Goal: Information Seeking & Learning: Check status

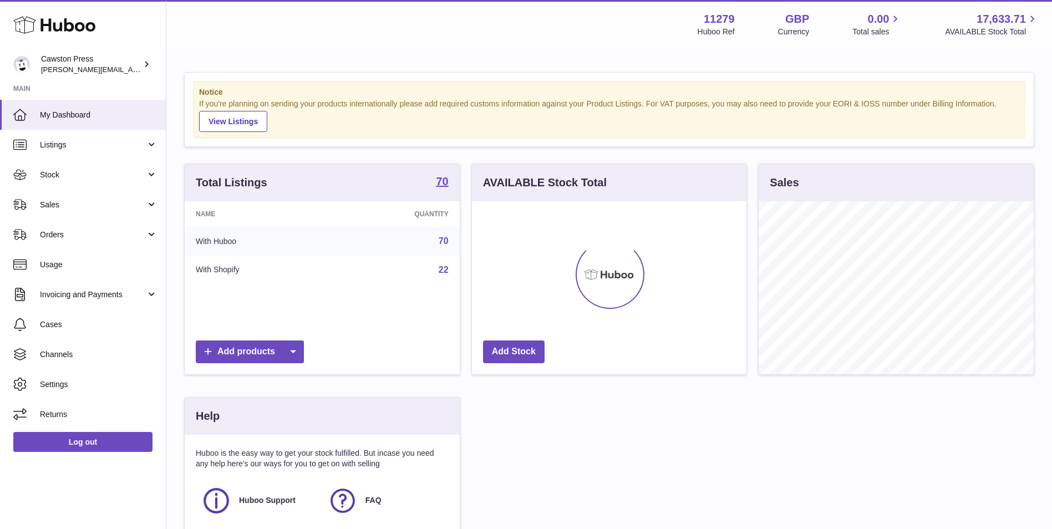
scroll to position [173, 275]
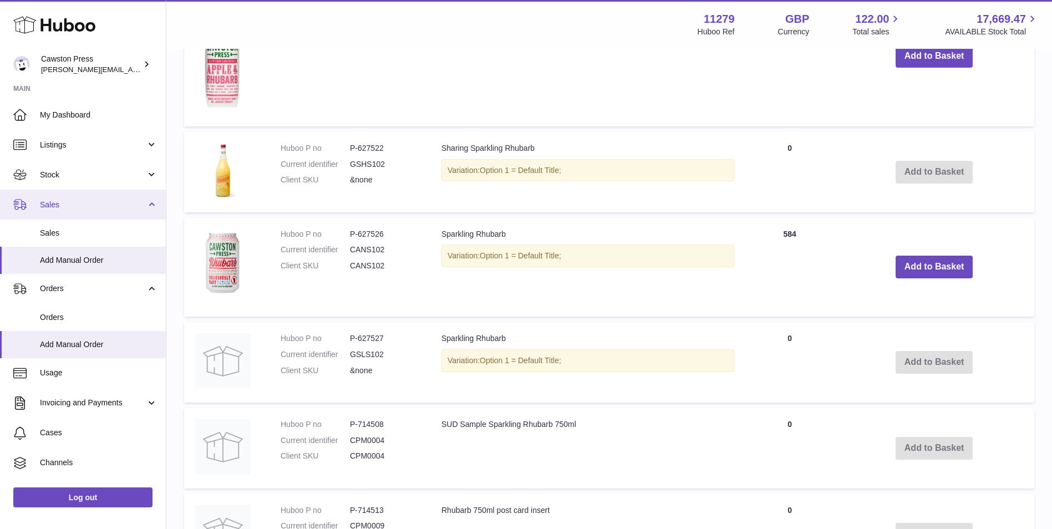
click at [73, 209] on span "Sales" at bounding box center [93, 205] width 106 height 11
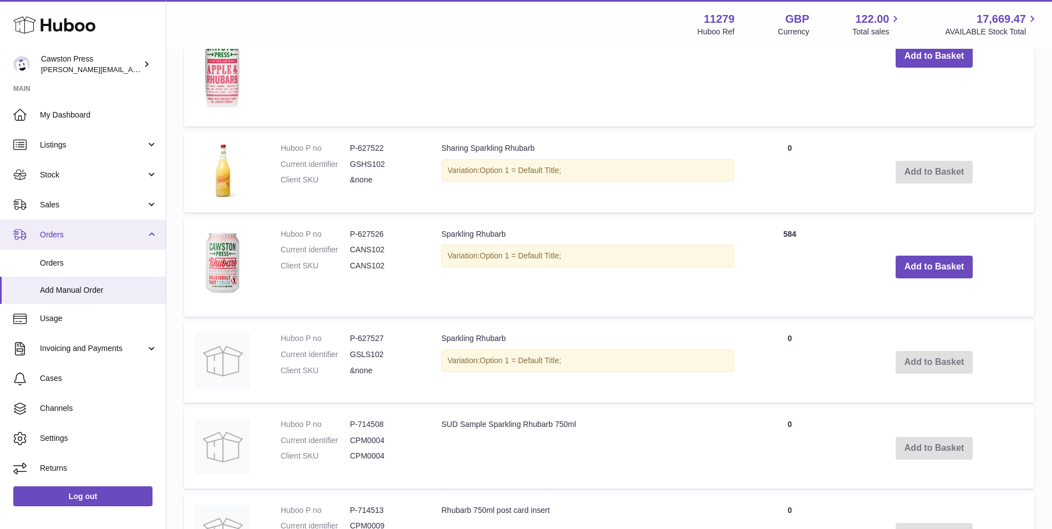
click at [62, 229] on link "Orders" at bounding box center [83, 235] width 166 height 30
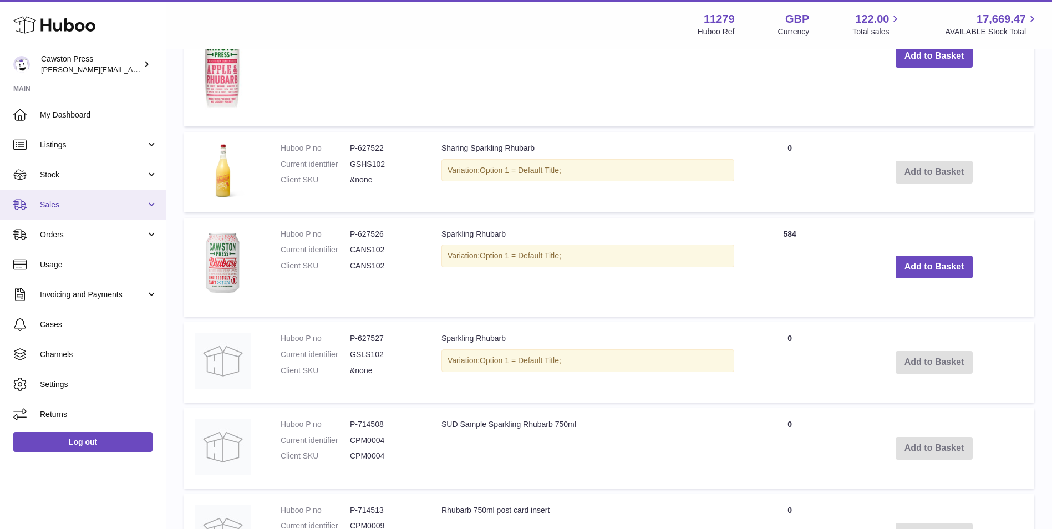
click at [65, 202] on span "Sales" at bounding box center [93, 205] width 106 height 11
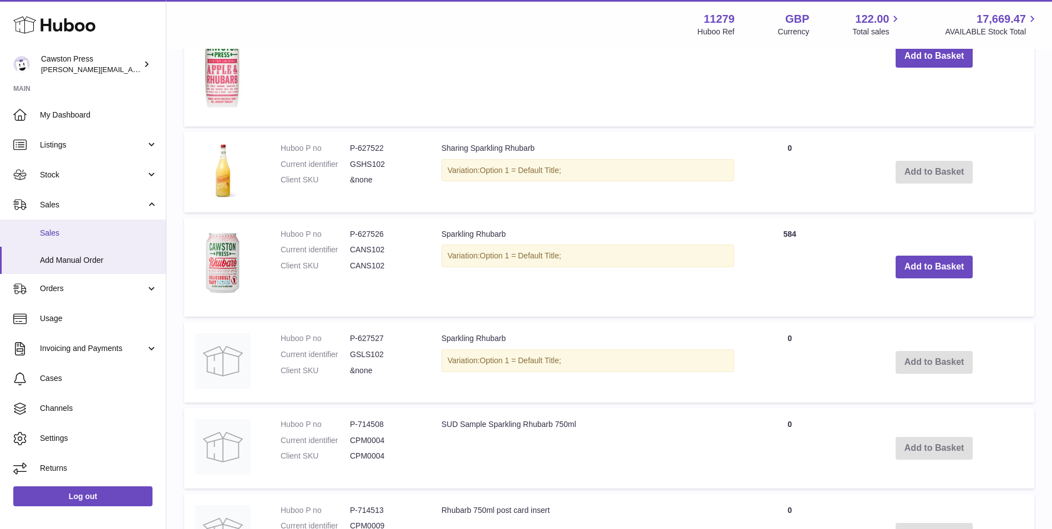
click at [69, 230] on span "Sales" at bounding box center [99, 233] width 118 height 11
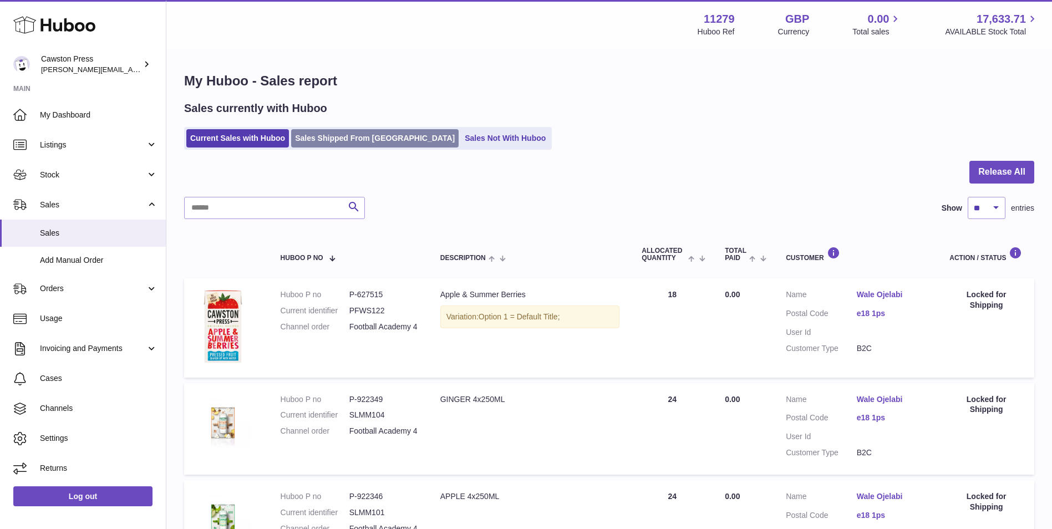
click at [320, 135] on link "Sales Shipped From [GEOGRAPHIC_DATA]" at bounding box center [375, 138] width 168 height 18
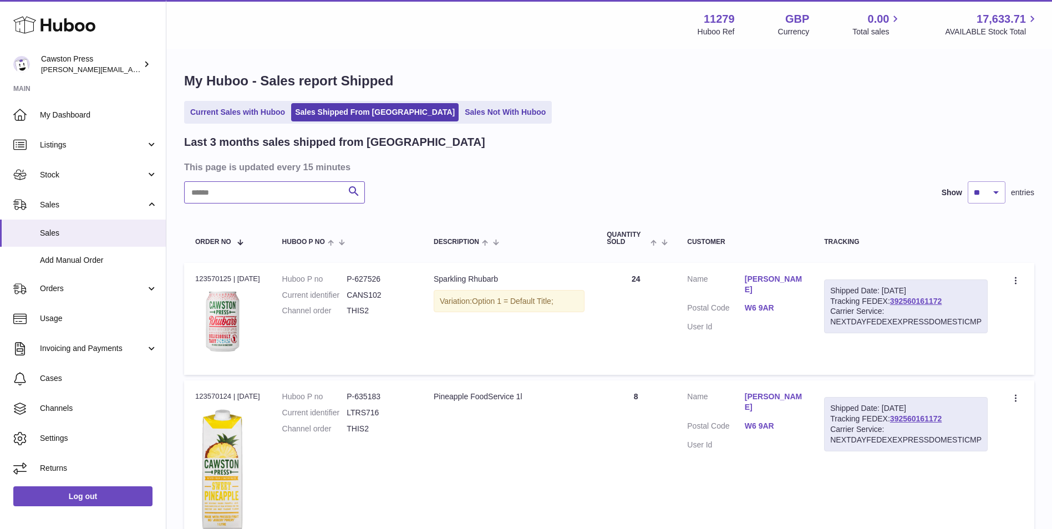
click at [268, 197] on input "text" at bounding box center [274, 192] width 181 height 22
type input "***"
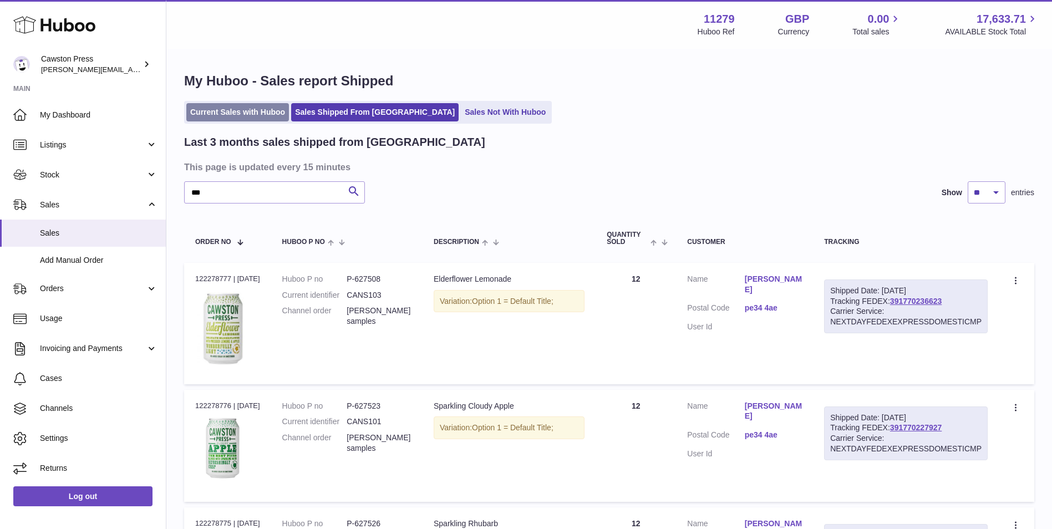
click at [266, 111] on link "Current Sales with Huboo" at bounding box center [237, 112] width 103 height 18
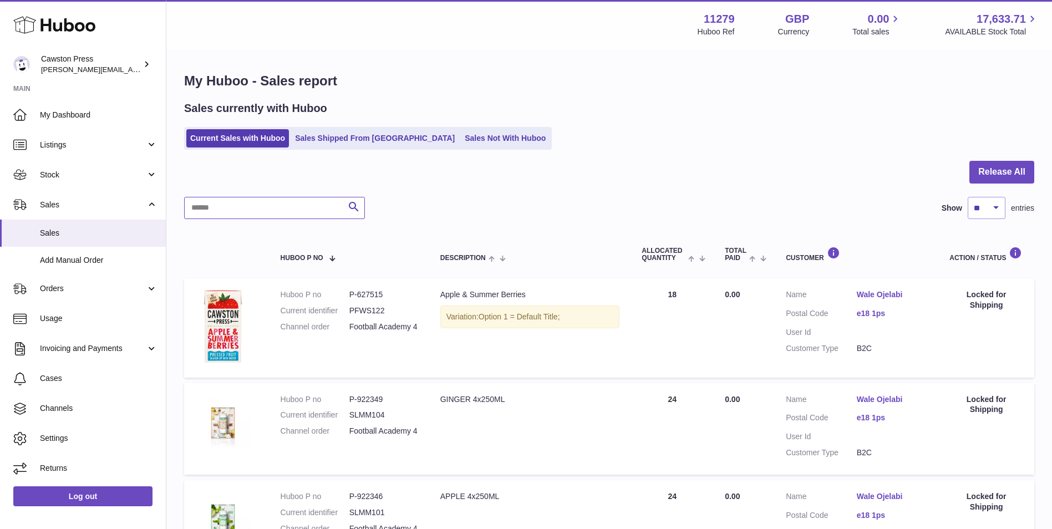
click at [254, 212] on input "text" at bounding box center [274, 208] width 181 height 22
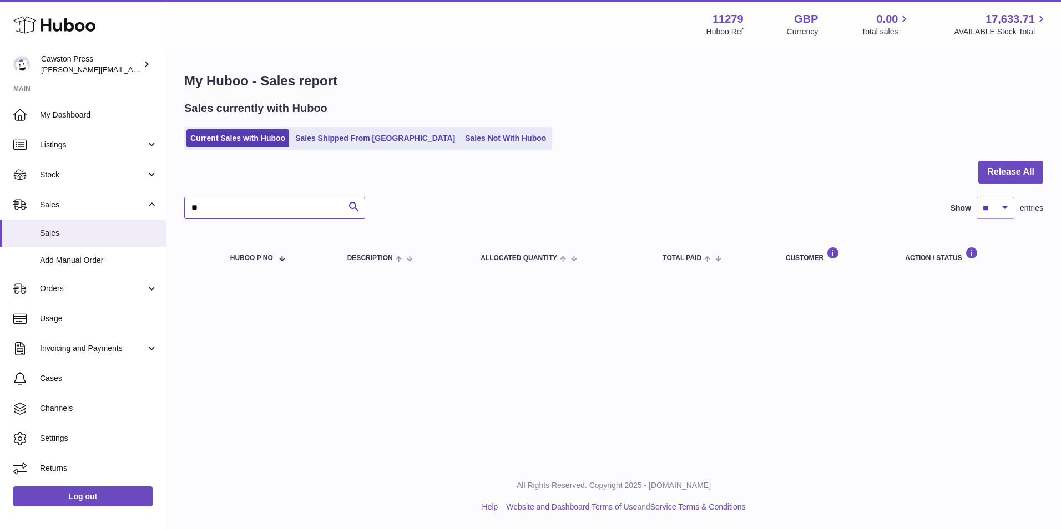
type input "*"
click at [0, 136] on div at bounding box center [0, 264] width 0 height 529
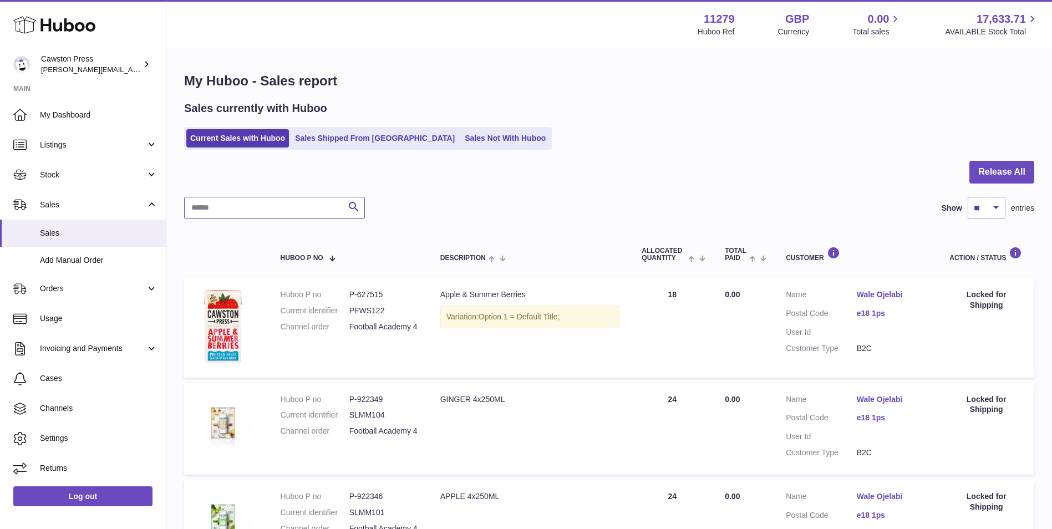
click at [285, 206] on input "text" at bounding box center [274, 208] width 181 height 22
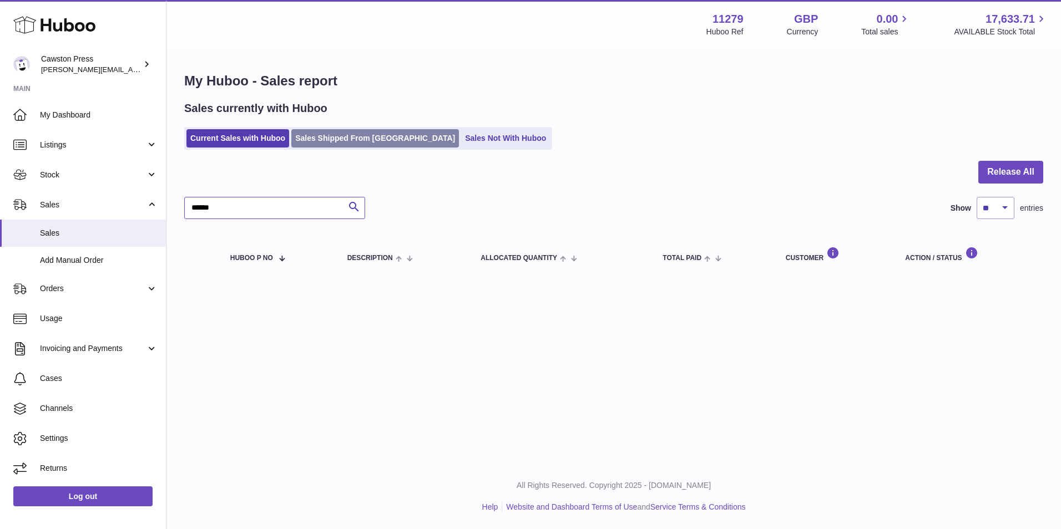
type input "******"
click at [341, 137] on link "Sales Shipped From [GEOGRAPHIC_DATA]" at bounding box center [375, 138] width 168 height 18
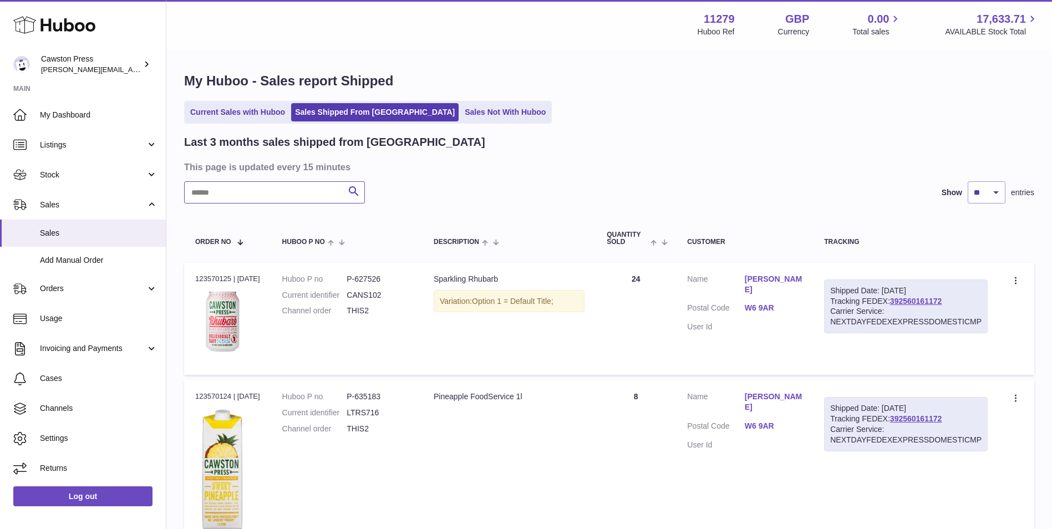
click at [264, 191] on input "text" at bounding box center [274, 192] width 181 height 22
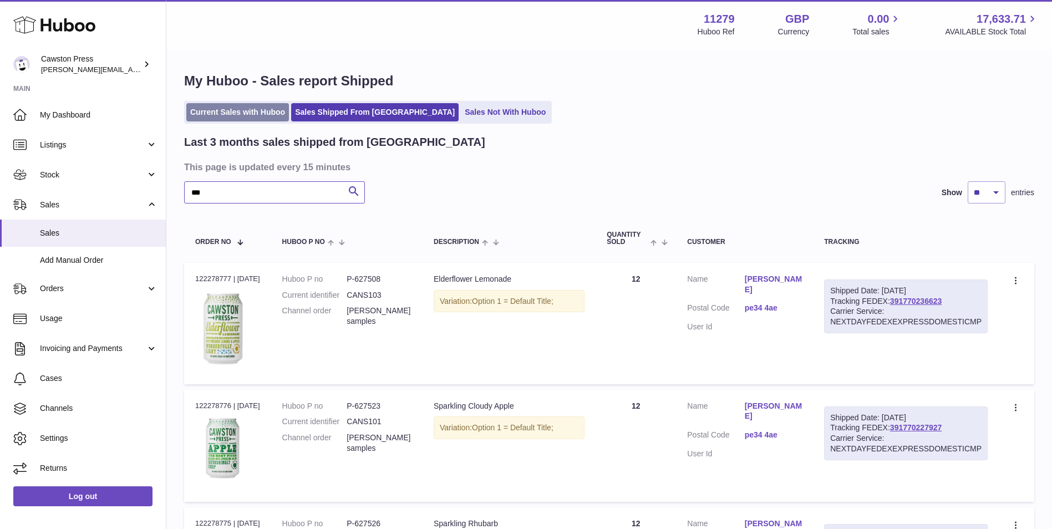
type input "***"
click at [268, 108] on link "Current Sales with Huboo" at bounding box center [237, 112] width 103 height 18
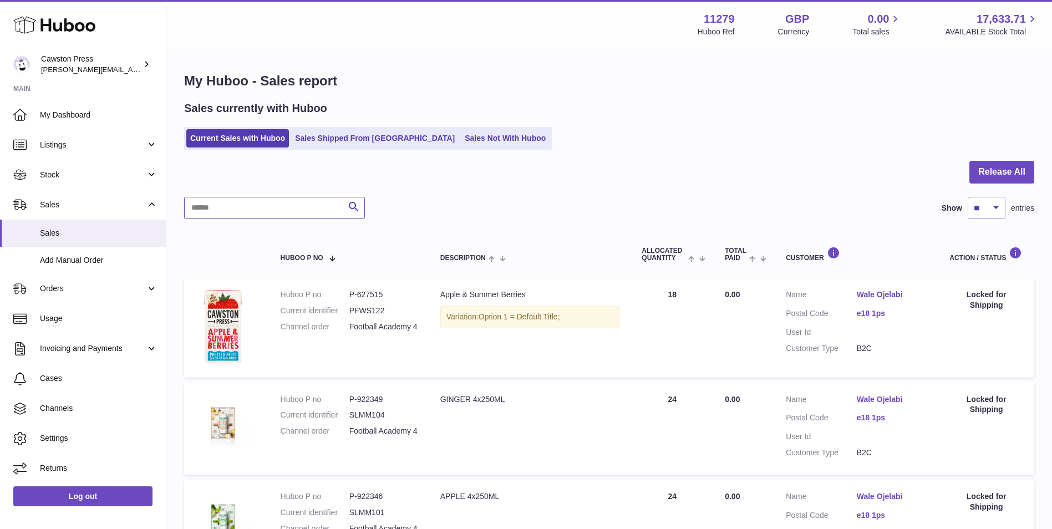
click at [300, 206] on input "text" at bounding box center [274, 208] width 181 height 22
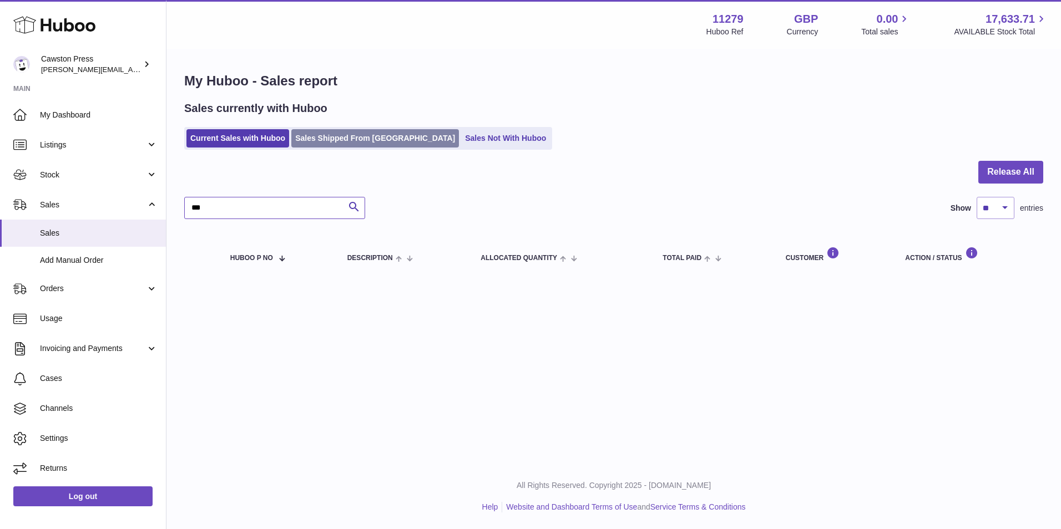
type input "***"
click at [365, 138] on link "Sales Shipped From Huboo" at bounding box center [375, 138] width 168 height 18
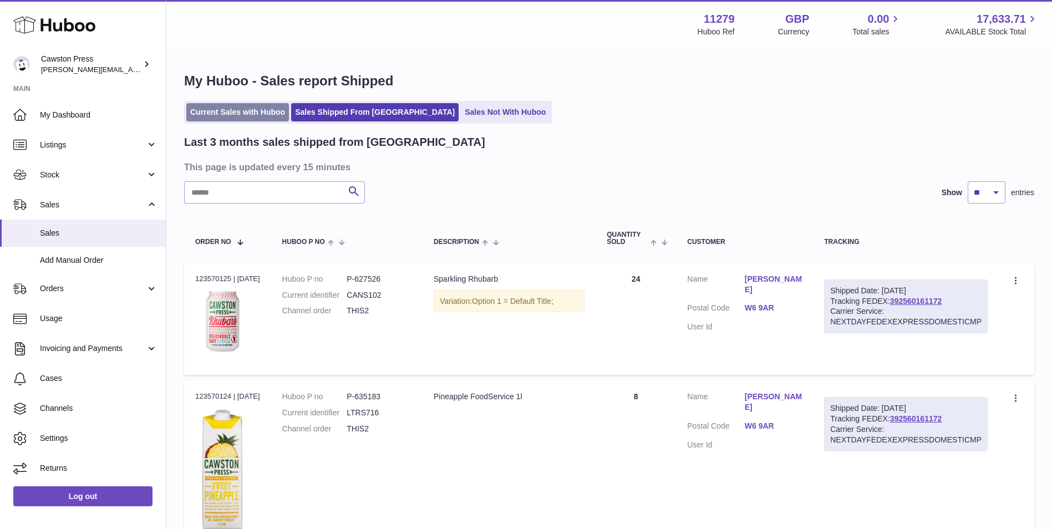
click at [264, 111] on link "Current Sales with Huboo" at bounding box center [237, 112] width 103 height 18
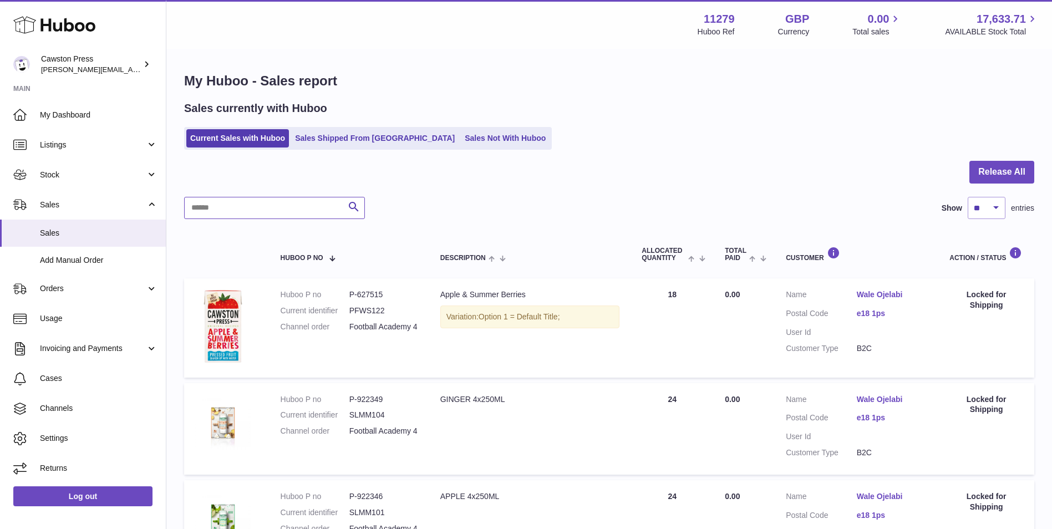
click at [266, 209] on input "text" at bounding box center [274, 208] width 181 height 22
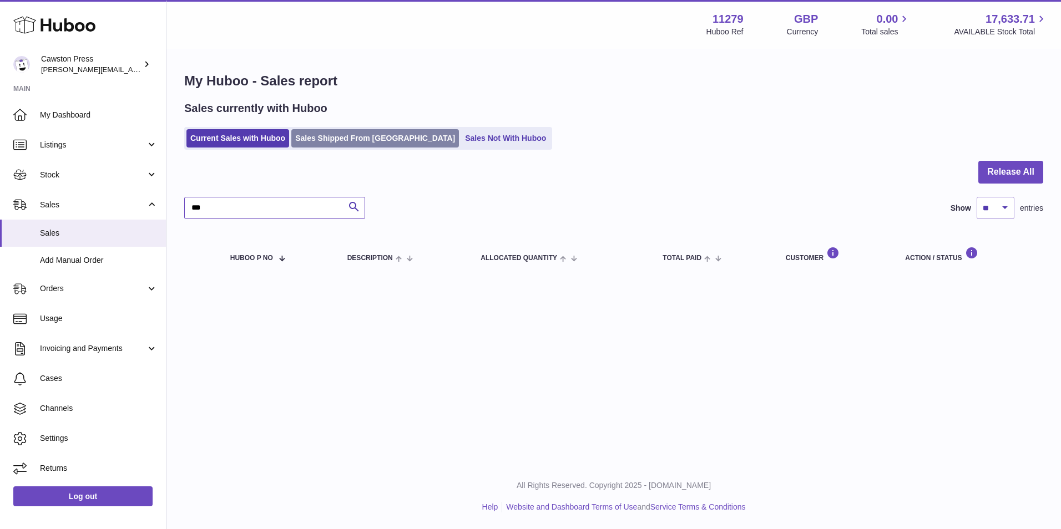
type input "***"
click at [334, 135] on link "Sales Shipped From Huboo" at bounding box center [375, 138] width 168 height 18
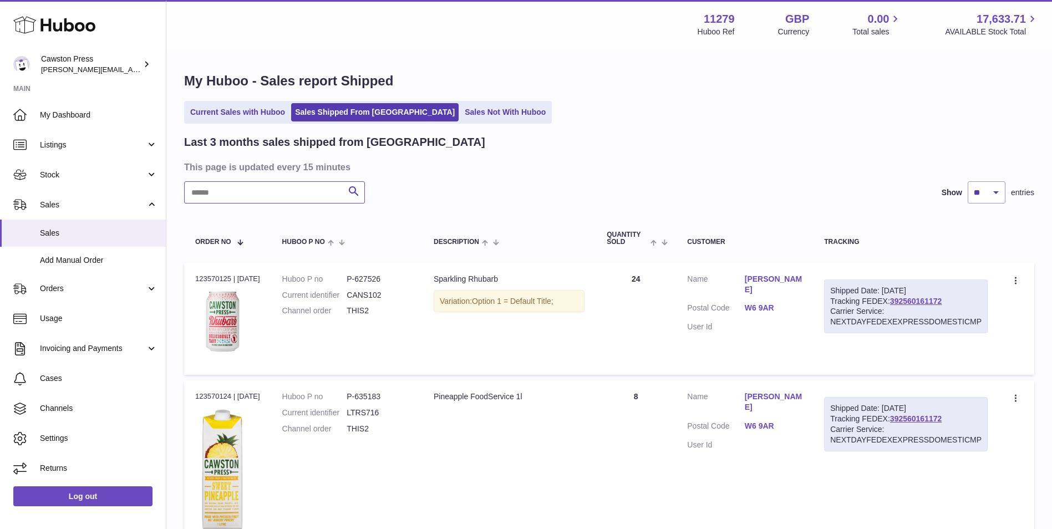
click at [236, 190] on input "text" at bounding box center [274, 192] width 181 height 22
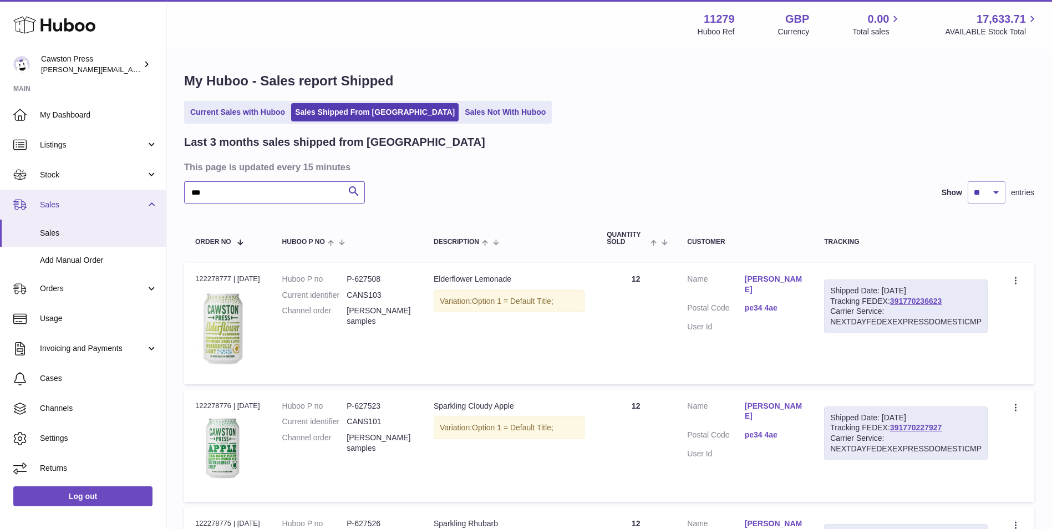
drag, startPoint x: 229, startPoint y: 195, endPoint x: 160, endPoint y: 201, distance: 69.1
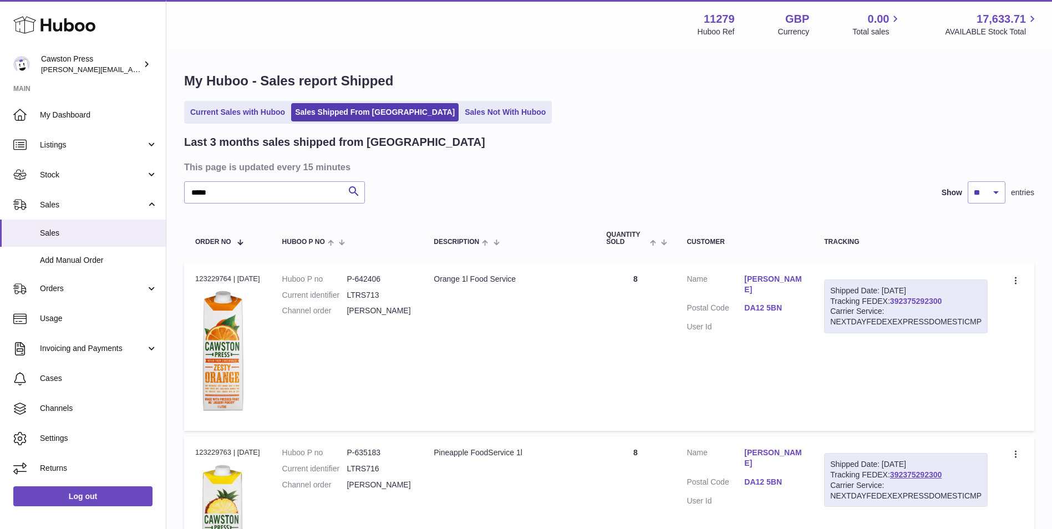
click at [924, 301] on link "392375292300" at bounding box center [916, 301] width 52 height 9
drag, startPoint x: 220, startPoint y: 194, endPoint x: 178, endPoint y: 192, distance: 42.8
click at [178, 192] on div "My Huboo - Sales report Shipped Current Sales with Huboo Sales Shipped From Hub…" at bounding box center [609, 428] width 886 height 757
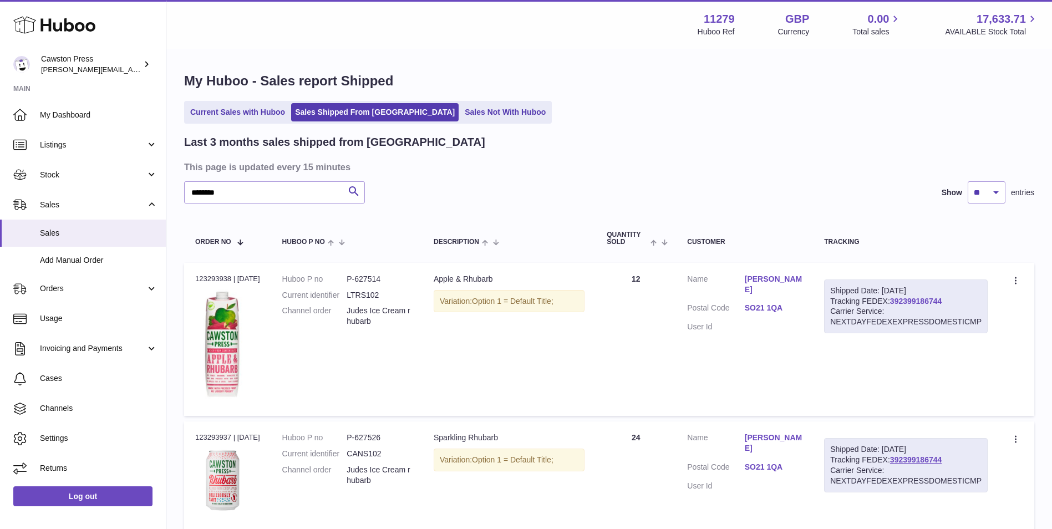
click at [921, 302] on link "392399186744" at bounding box center [916, 301] width 52 height 9
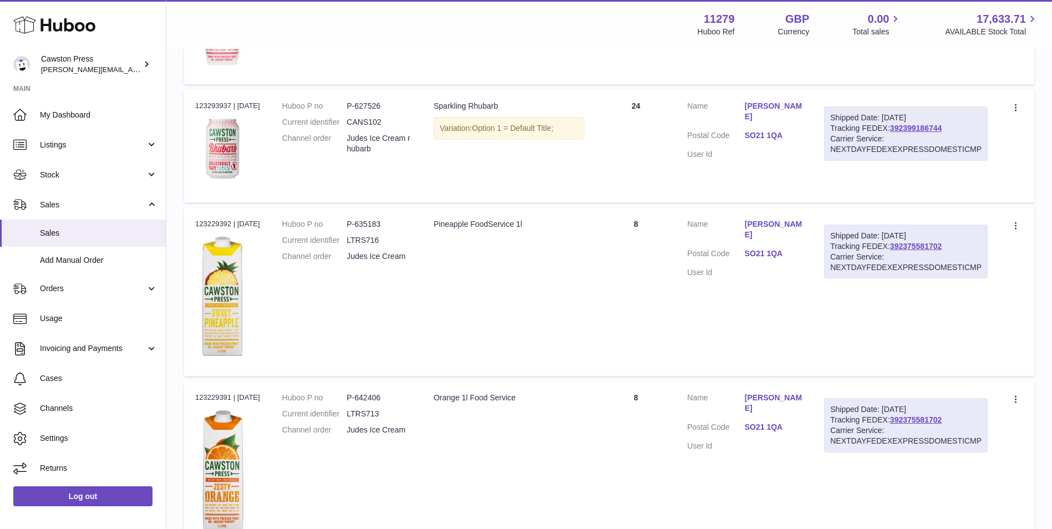
scroll to position [333, 0]
click at [915, 242] on link "392375581702" at bounding box center [916, 245] width 52 height 9
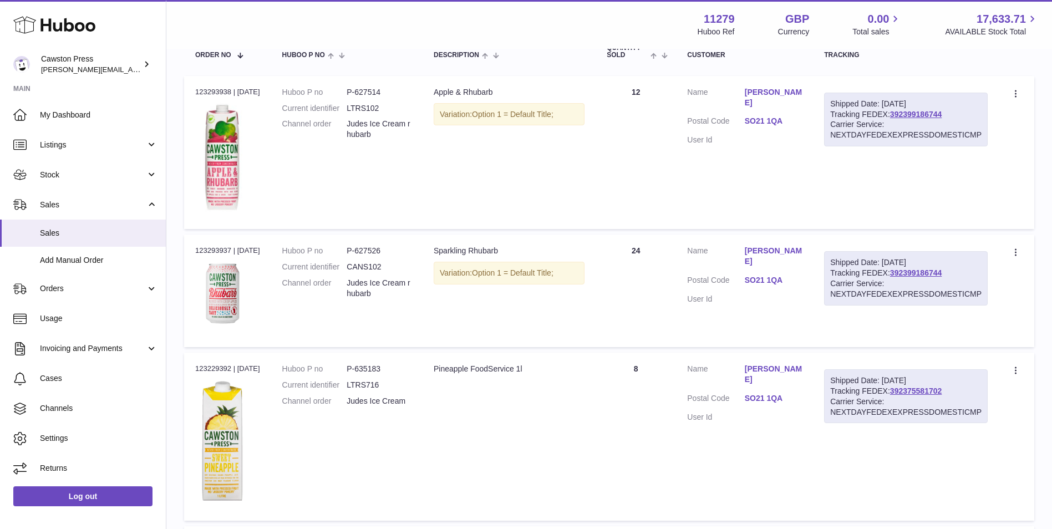
scroll to position [0, 0]
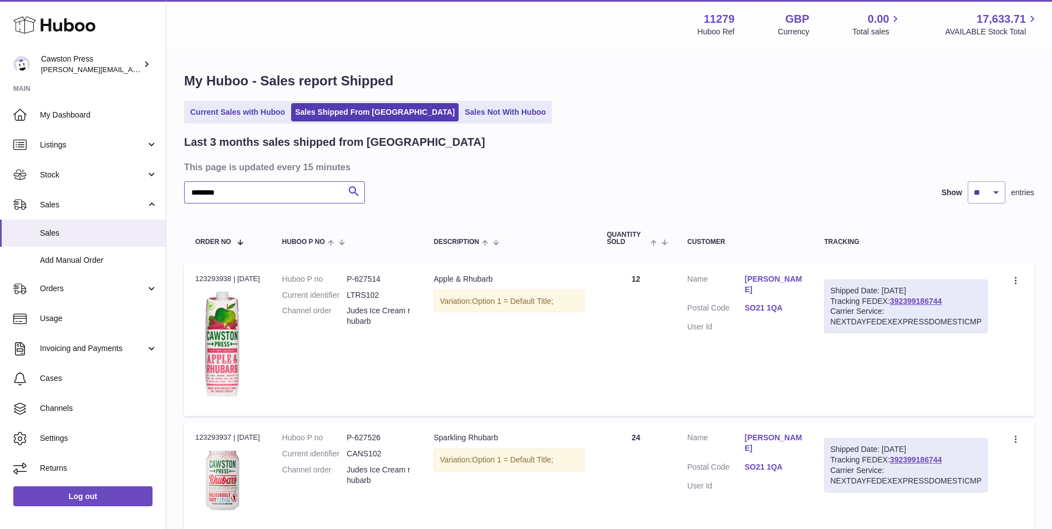
click at [261, 195] on input "********" at bounding box center [274, 192] width 181 height 22
drag, startPoint x: 253, startPoint y: 195, endPoint x: 89, endPoint y: 217, distance: 165.7
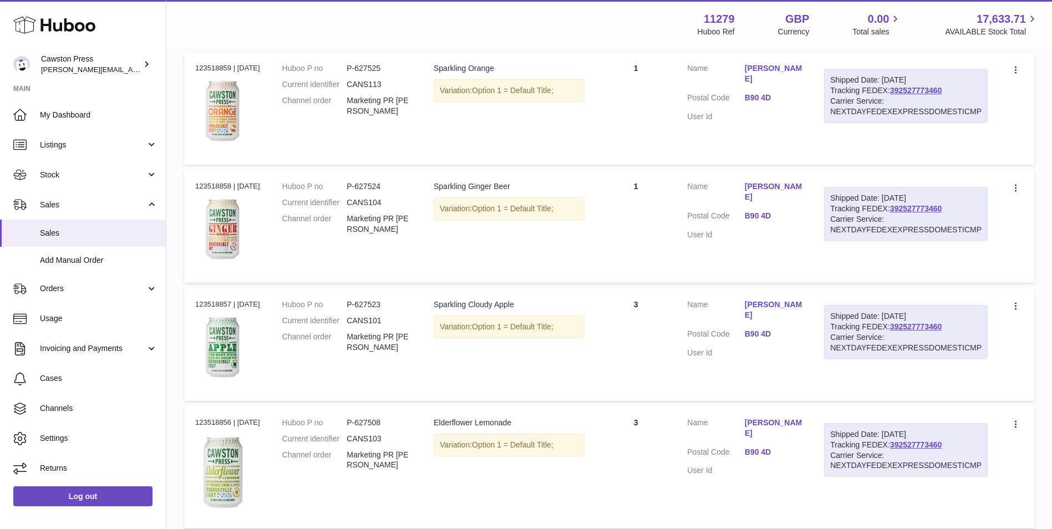
scroll to position [1044, 0]
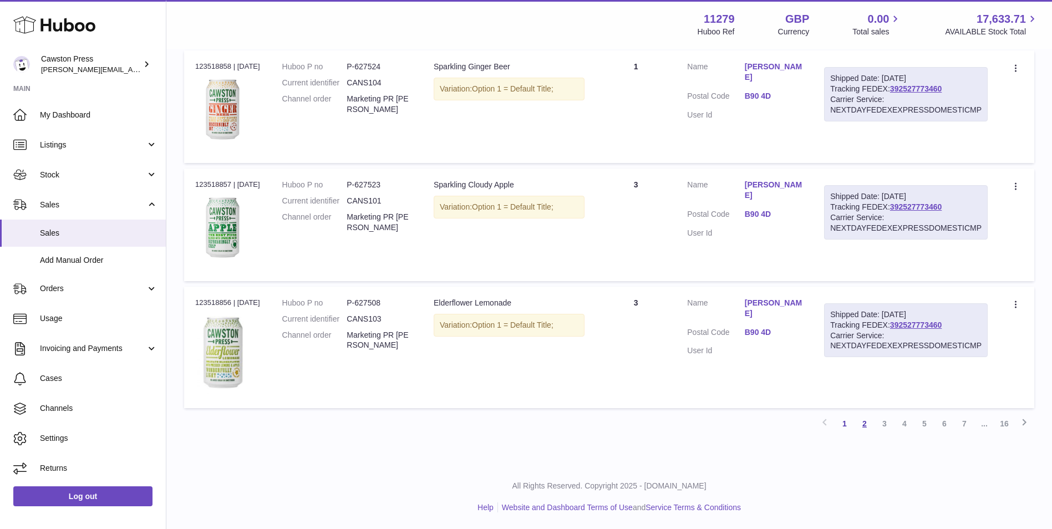
click at [864, 427] on link "2" at bounding box center [865, 424] width 20 height 20
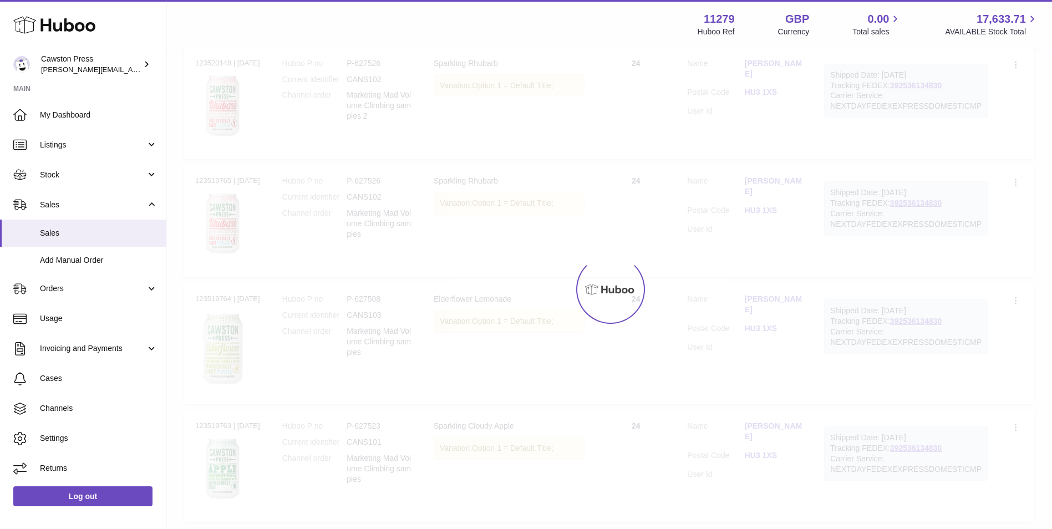
scroll to position [50, 0]
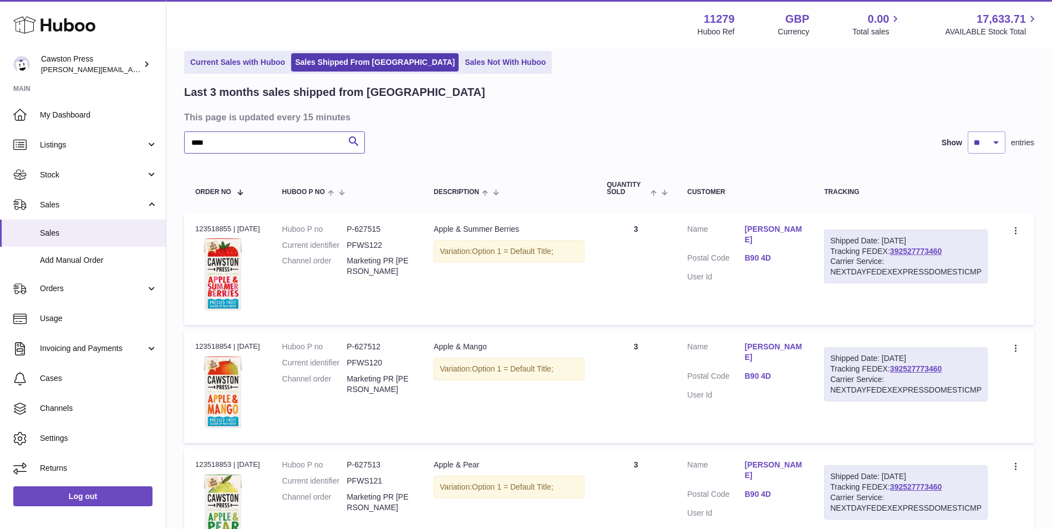
click at [234, 145] on input "****" at bounding box center [274, 142] width 181 height 22
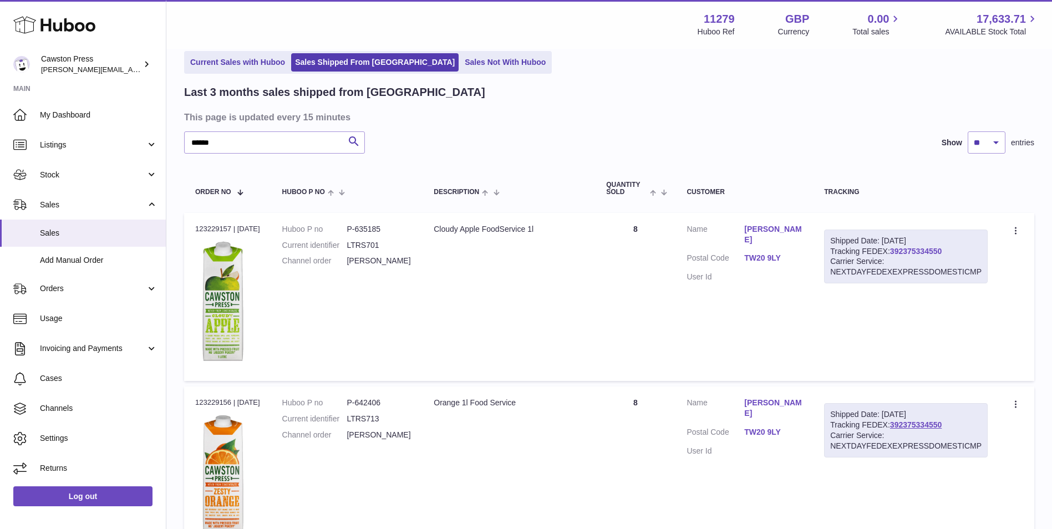
click at [917, 249] on link "392375334550" at bounding box center [916, 251] width 52 height 9
click at [225, 146] on input "******" at bounding box center [274, 142] width 181 height 22
drag, startPoint x: 227, startPoint y: 141, endPoint x: 176, endPoint y: 144, distance: 51.1
click at [176, 144] on div "My Huboo - Sales report Shipped Current Sales with Huboo Sales Shipped From Hub…" at bounding box center [609, 378] width 886 height 757
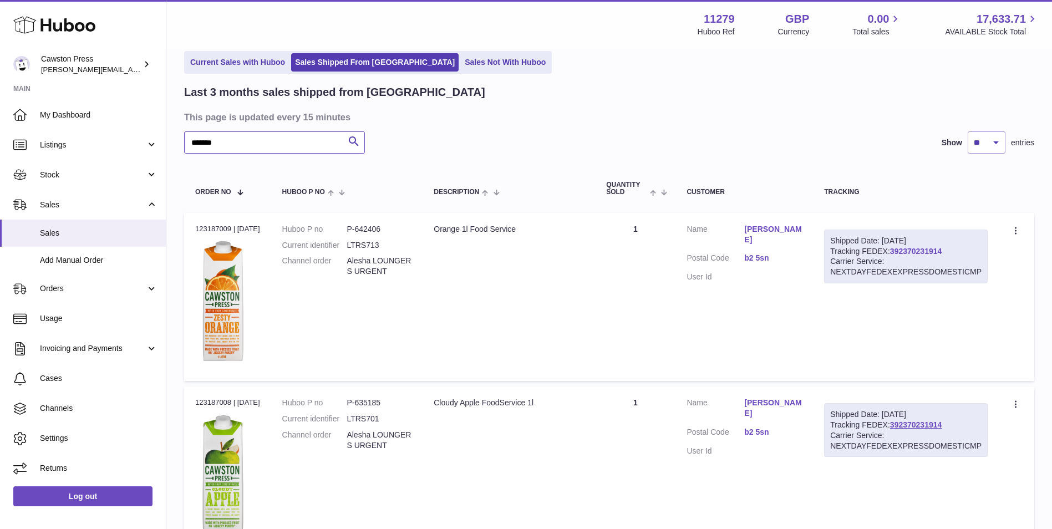
type input "*******"
click at [915, 249] on link "392370231914" at bounding box center [916, 251] width 52 height 9
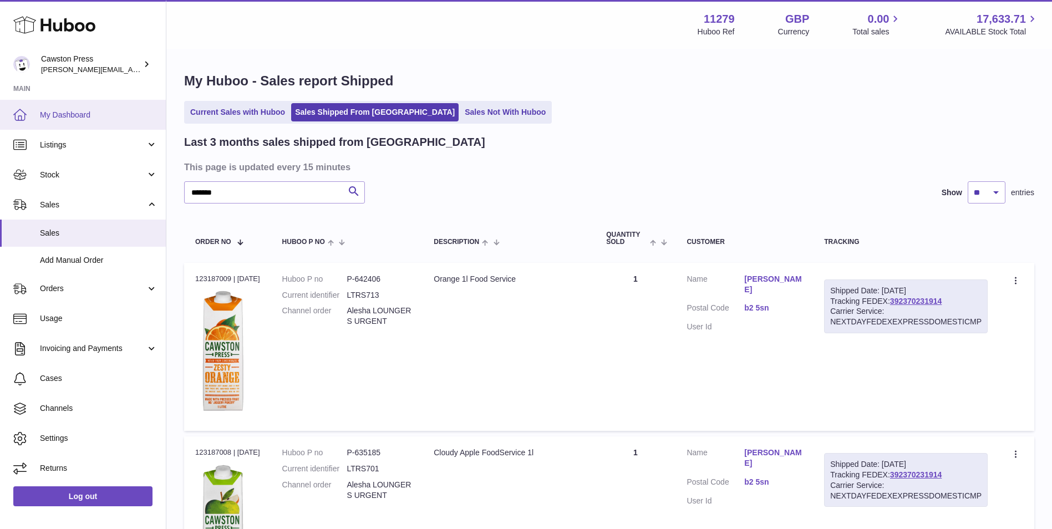
click at [67, 114] on span "My Dashboard" at bounding box center [99, 115] width 118 height 11
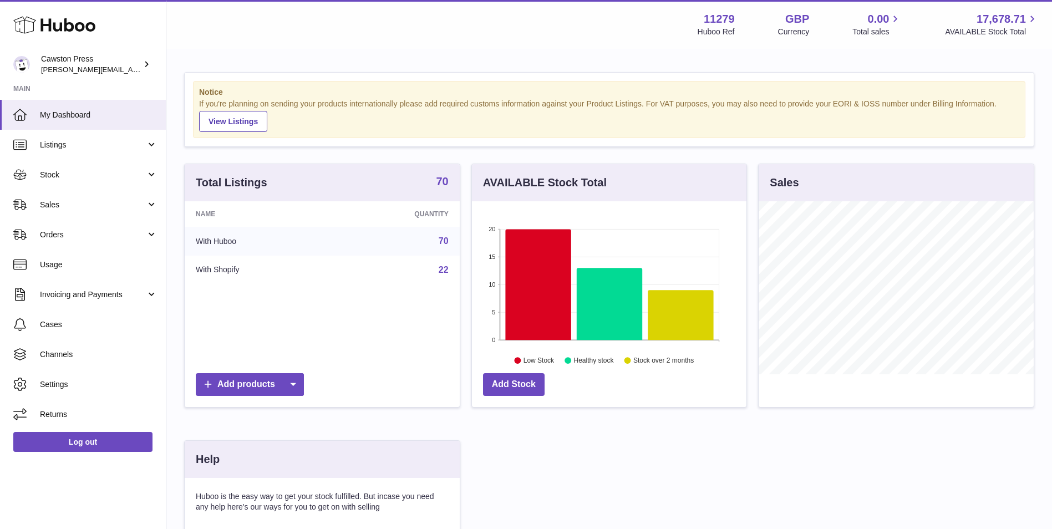
scroll to position [173, 275]
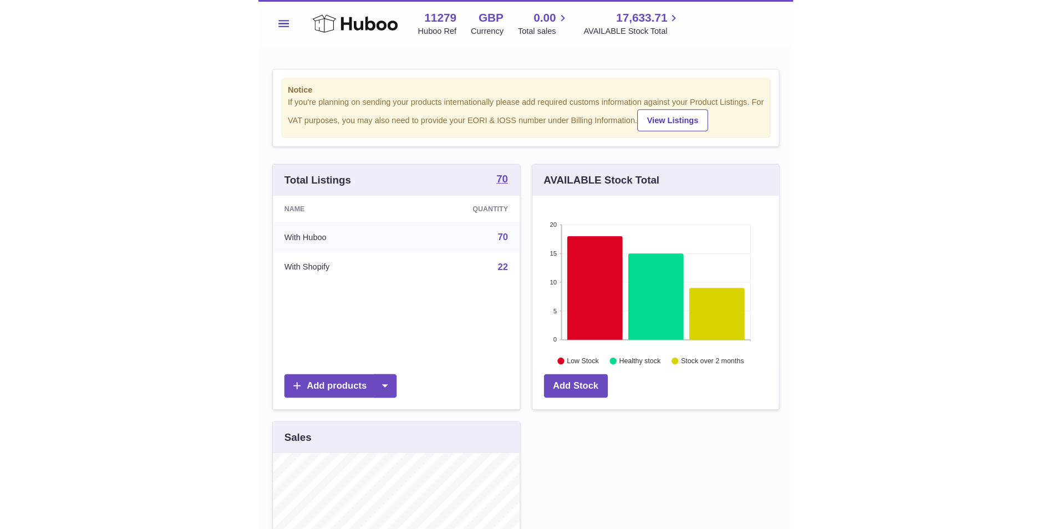
scroll to position [173, 275]
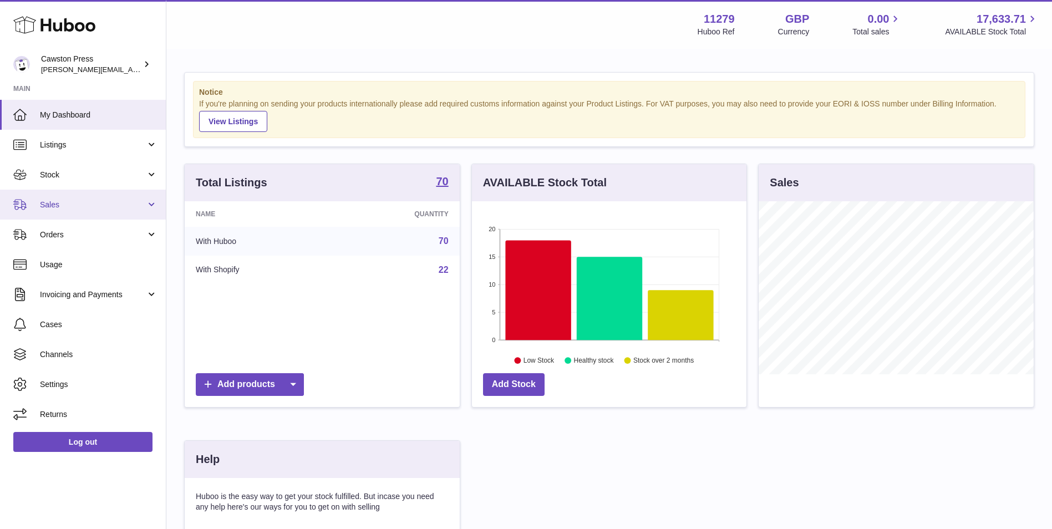
click at [80, 200] on span "Sales" at bounding box center [93, 205] width 106 height 11
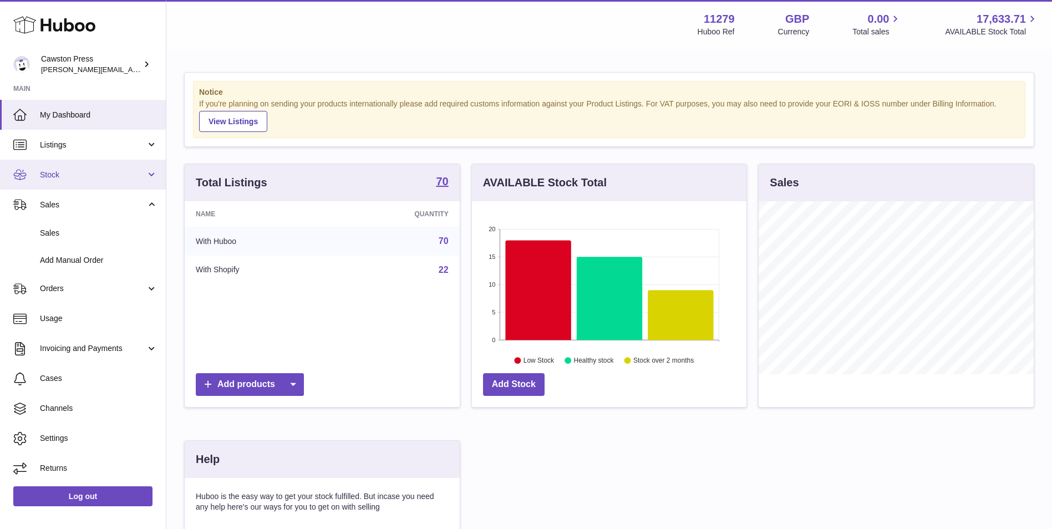
click at [68, 170] on span "Stock" at bounding box center [93, 175] width 106 height 11
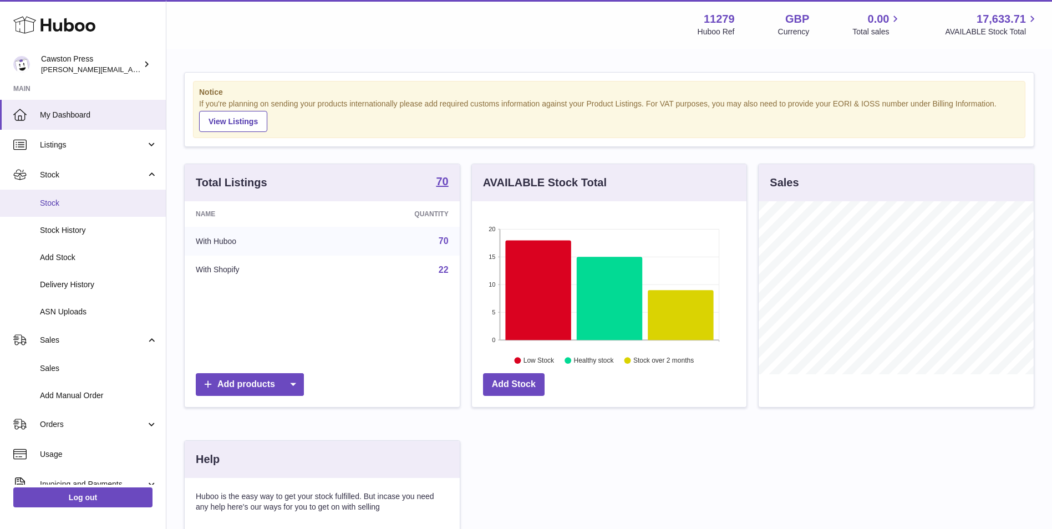
click at [70, 206] on span "Stock" at bounding box center [99, 203] width 118 height 11
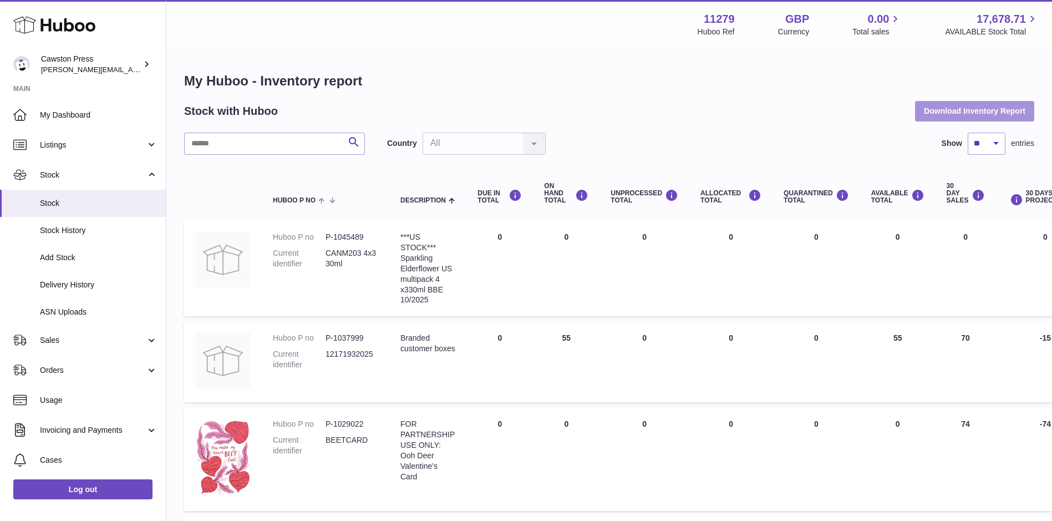
click at [985, 107] on button "Download Inventory Report" at bounding box center [974, 111] width 119 height 20
click at [239, 145] on input "text" at bounding box center [274, 144] width 181 height 22
type input "*****"
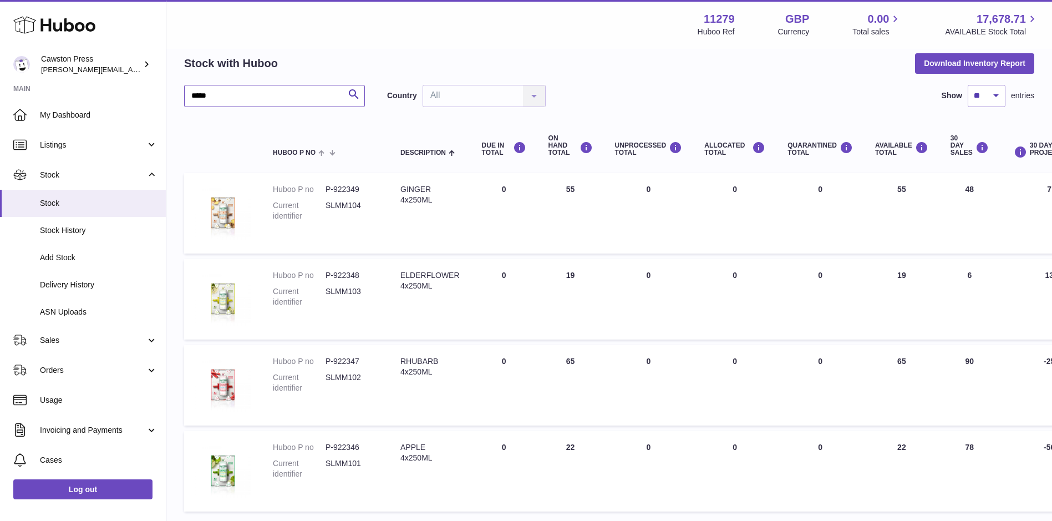
scroll to position [111, 0]
